Goal: Task Accomplishment & Management: Manage account settings

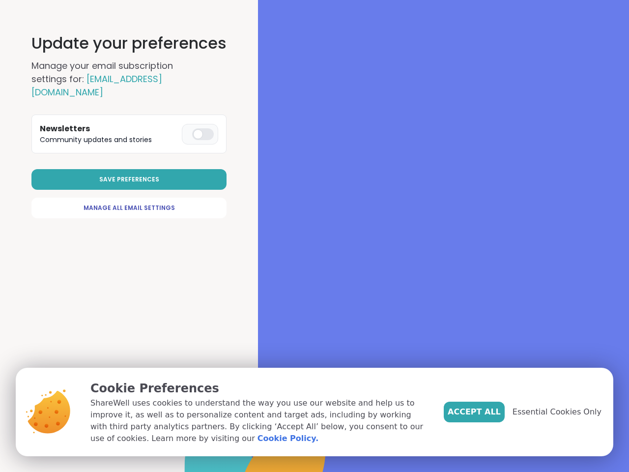
click at [310, 236] on div at bounding box center [443, 236] width 371 height 472
click at [130, 179] on span "Save Preferences" at bounding box center [129, 179] width 60 height 9
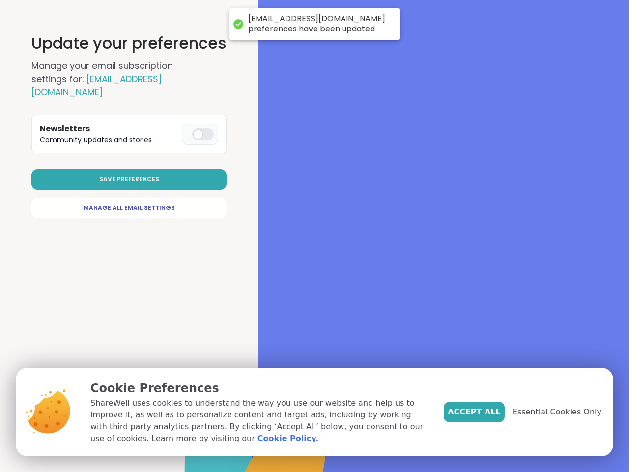
click at [491, 412] on span "Accept All" at bounding box center [474, 412] width 53 height 12
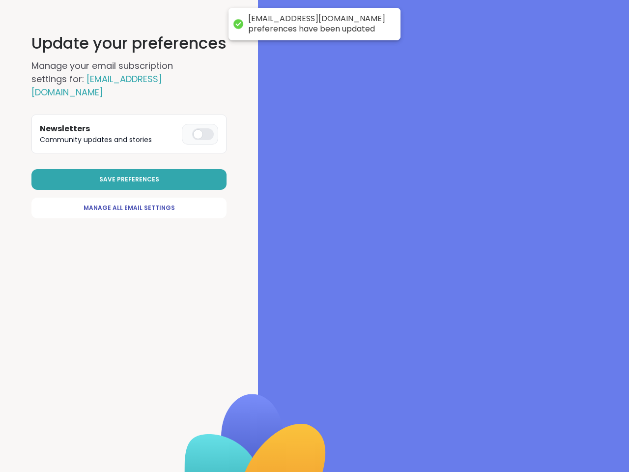
click at [563, 412] on div at bounding box center [443, 236] width 371 height 472
